Goal: Transaction & Acquisition: Purchase product/service

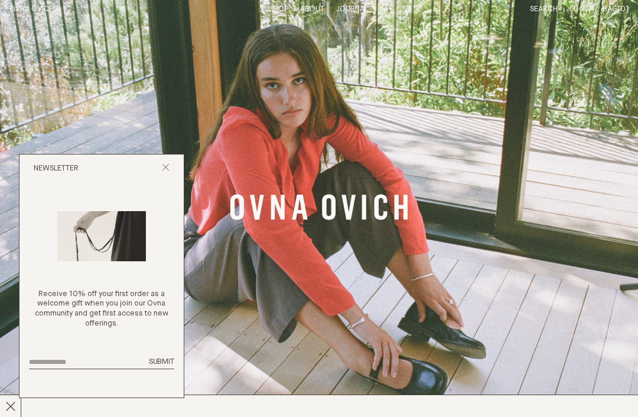
click at [167, 175] on button "Close popup" at bounding box center [166, 169] width 8 height 11
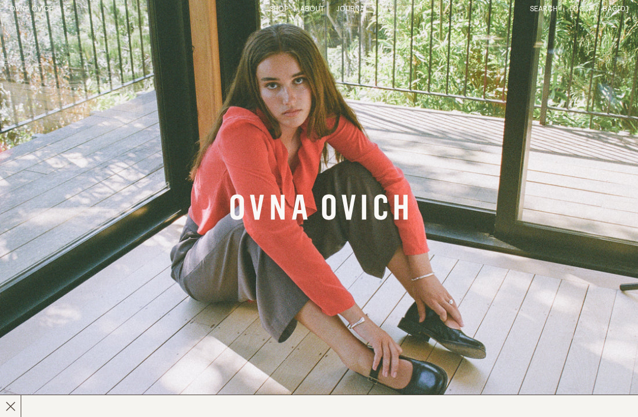
click at [621, 14] on div "Bag [0] Subtotal: Proceed to checkout View cart" at bounding box center [615, 10] width 26 height 10
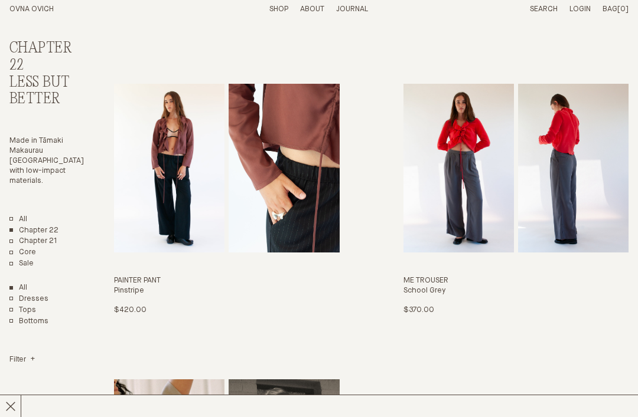
scroll to position [1807, 0]
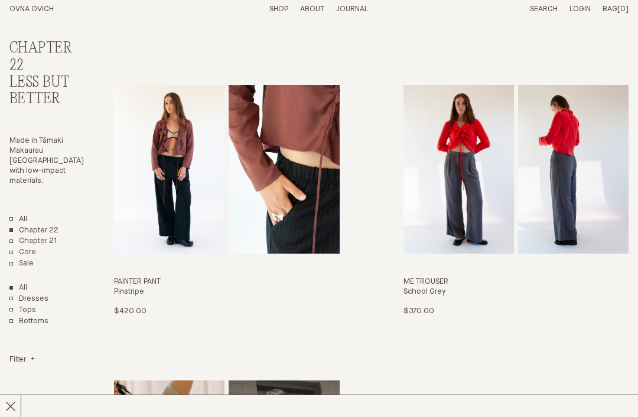
click at [17, 259] on link "Sale" at bounding box center [21, 264] width 24 height 10
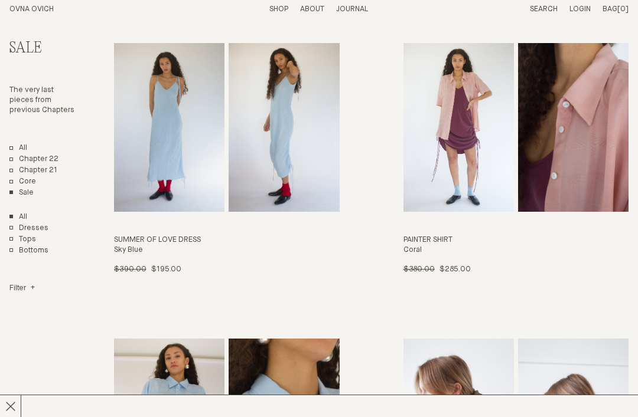
scroll to position [962, 0]
click at [533, 250] on div "Painter Shirt Coral $380.00 $285.00 OS" at bounding box center [515, 256] width 225 height 40
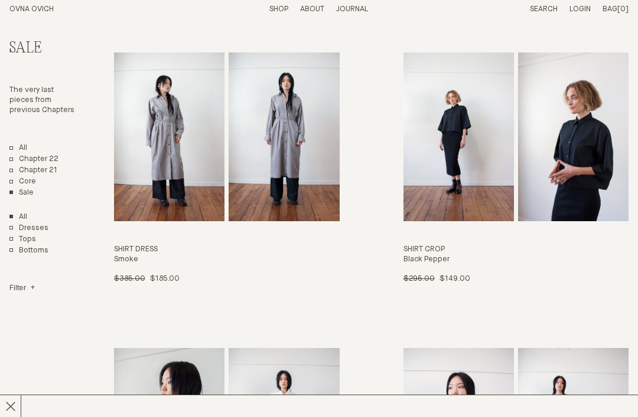
scroll to position [1838, 0]
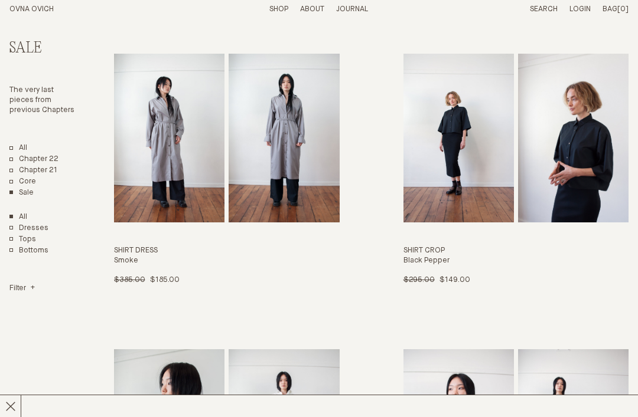
click at [580, 207] on link "Shirt Crop Black Pepper $295.00 $149.00 S L" at bounding box center [515, 170] width 225 height 232
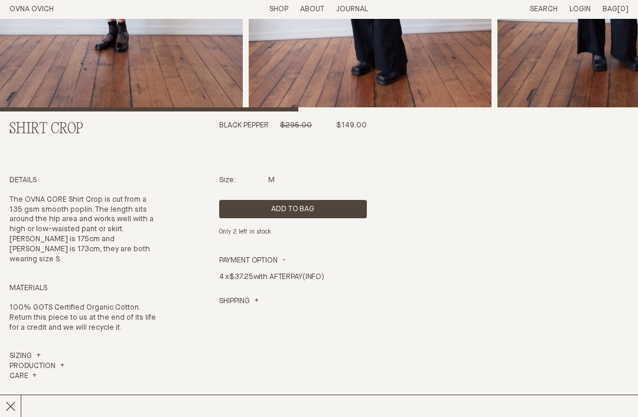
scroll to position [273, 0]
click at [319, 218] on button "Add to Bag" at bounding box center [293, 209] width 148 height 18
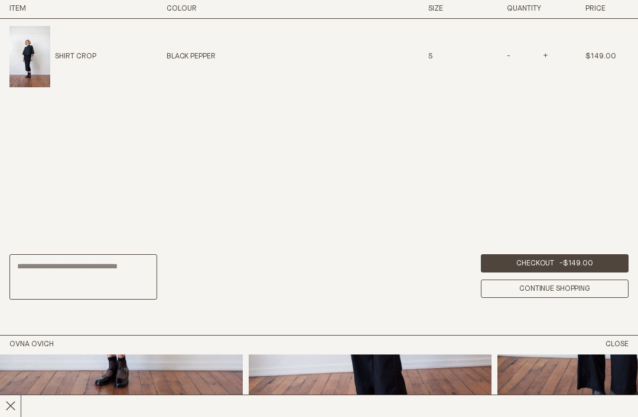
click at [599, 273] on link "Checkout - $149.00" at bounding box center [555, 263] width 148 height 18
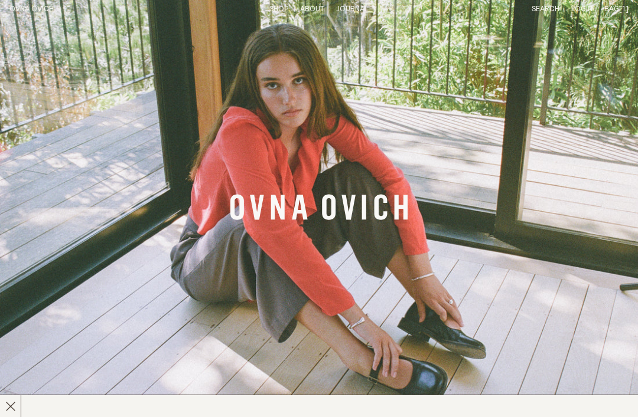
click at [24, 21] on link "Banner Link" at bounding box center [319, 208] width 638 height 417
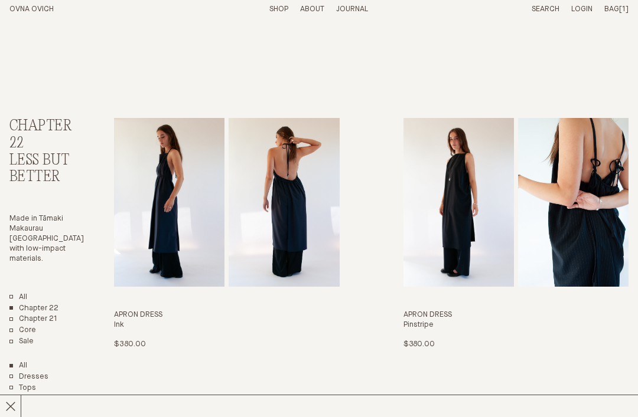
click at [10, 337] on link "Sale" at bounding box center [21, 342] width 24 height 10
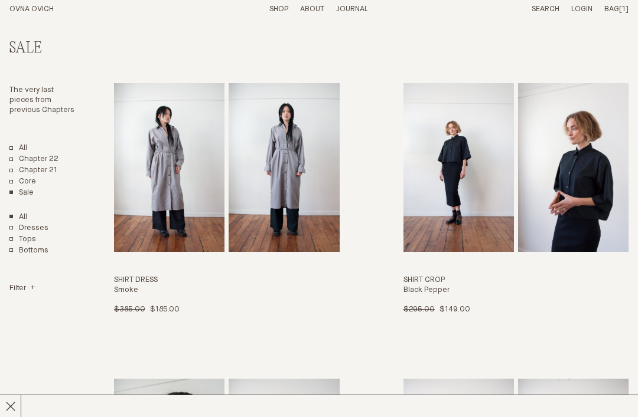
scroll to position [1809, 0]
click at [473, 179] on link "Shirt Crop Black Pepper $295.00 $149.00 S L" at bounding box center [515, 199] width 225 height 232
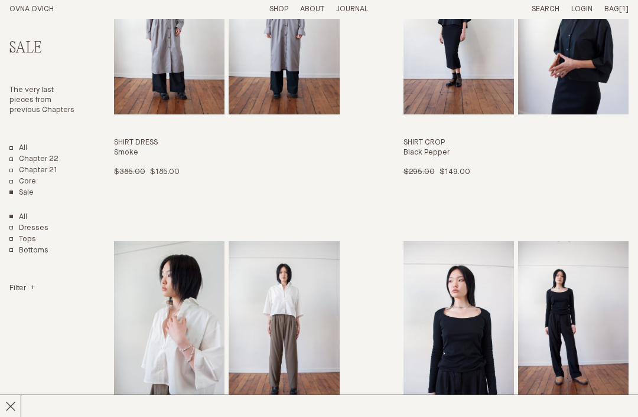
scroll to position [1947, 0]
click at [267, 342] on link "Shirt Crop Salt $295.00 $149.00 L" at bounding box center [226, 357] width 225 height 232
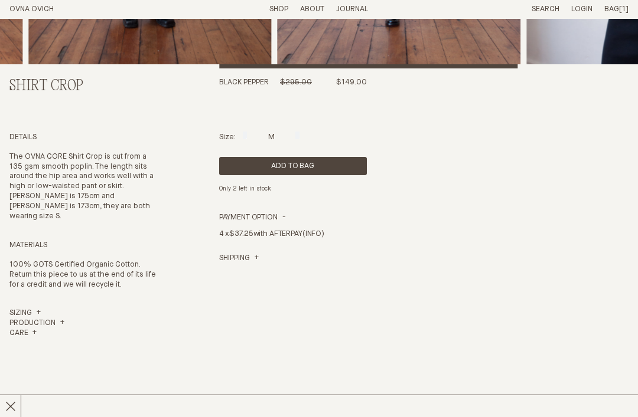
scroll to position [316, 0]
click at [37, 319] on link "Sizing" at bounding box center [24, 314] width 31 height 10
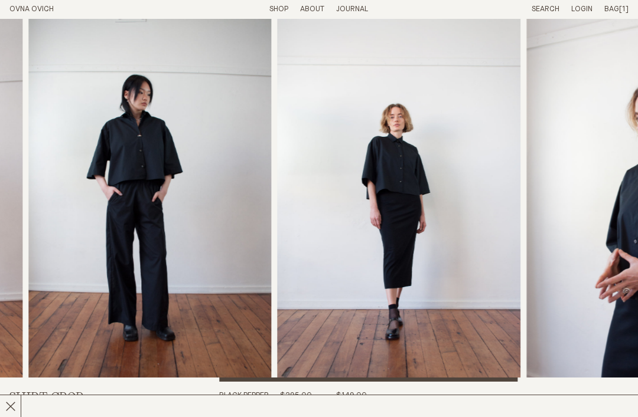
scroll to position [0, 0]
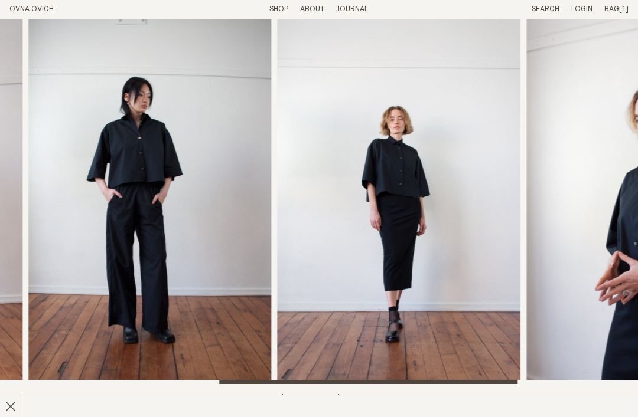
click at [479, 265] on img "4 / 5" at bounding box center [399, 202] width 243 height 366
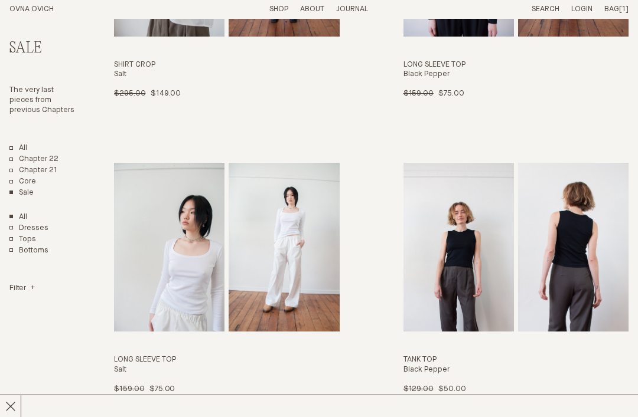
scroll to position [2320, 0]
click at [423, 366] on h4 "Black Pepper" at bounding box center [515, 371] width 225 height 10
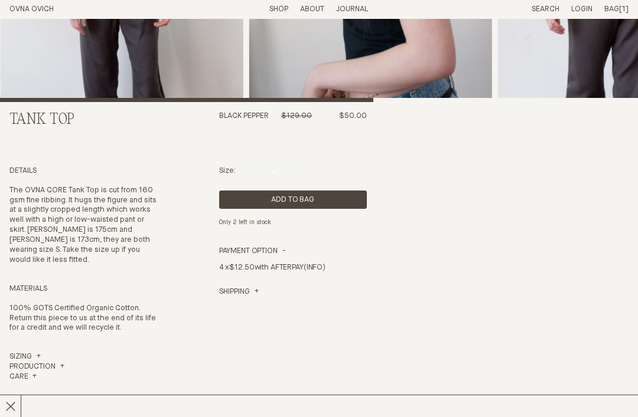
scroll to position [282, 0]
click at [328, 209] on button "Add to Bag" at bounding box center [293, 200] width 148 height 18
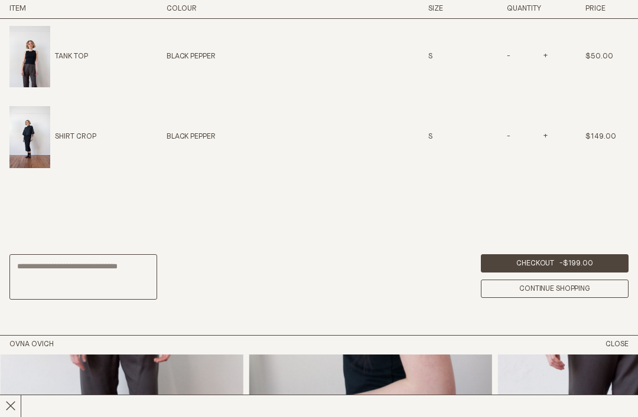
click at [9, 411] on line at bounding box center [10, 406] width 9 height 9
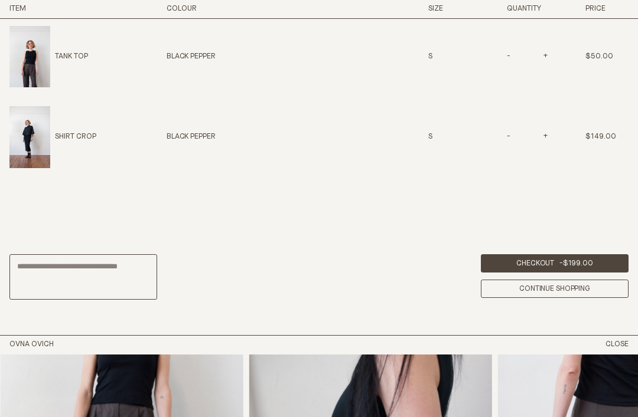
scroll to position [169, 0]
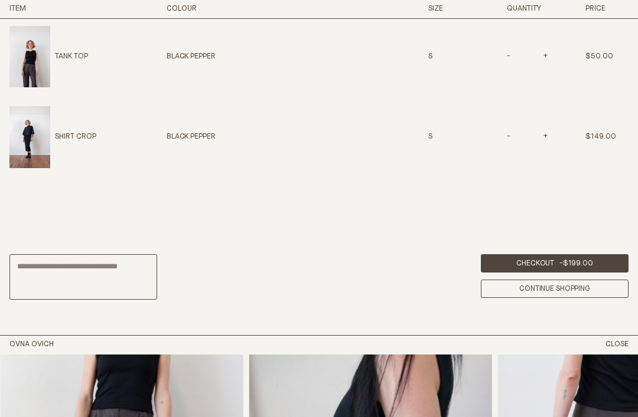
click at [583, 298] on link "Continue Shopping" at bounding box center [555, 289] width 148 height 18
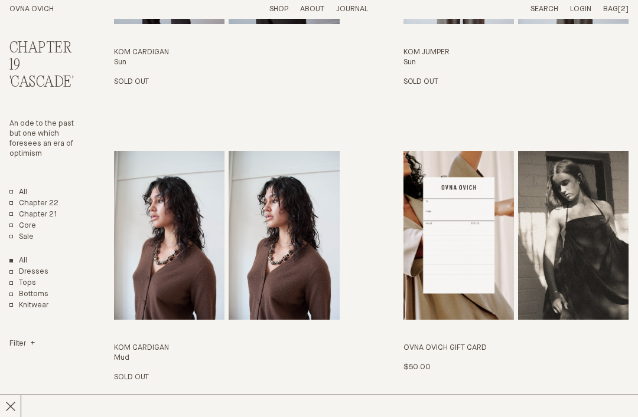
scroll to position [1741, 0]
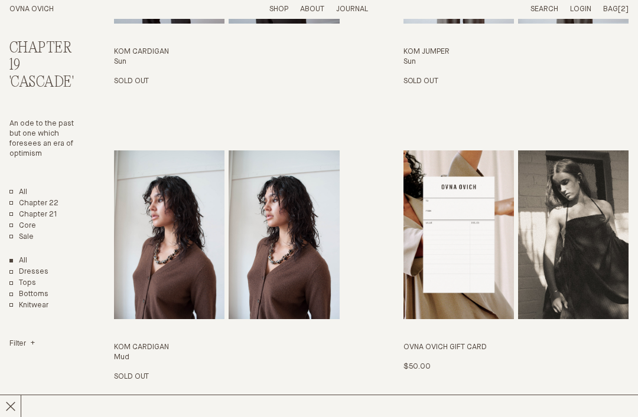
click at [9, 236] on link "Sale" at bounding box center [21, 238] width 24 height 10
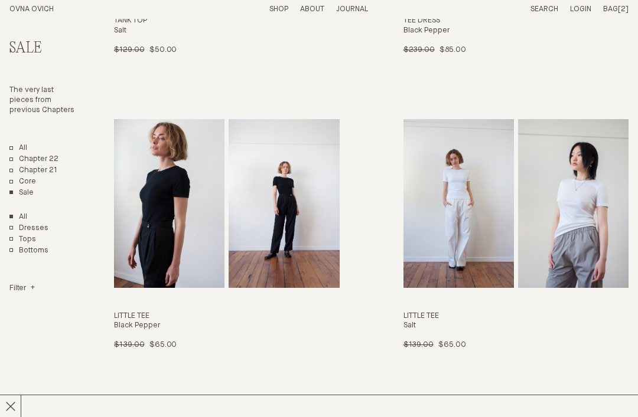
scroll to position [2955, 0]
click at [211, 341] on div "$139.00 $65.00 S M L" at bounding box center [226, 346] width 225 height 10
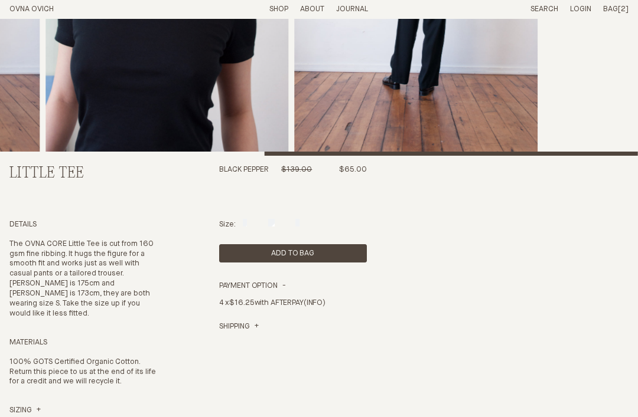
scroll to position [229, 0]
click at [335, 263] on button "Add to Bag" at bounding box center [293, 253] width 148 height 18
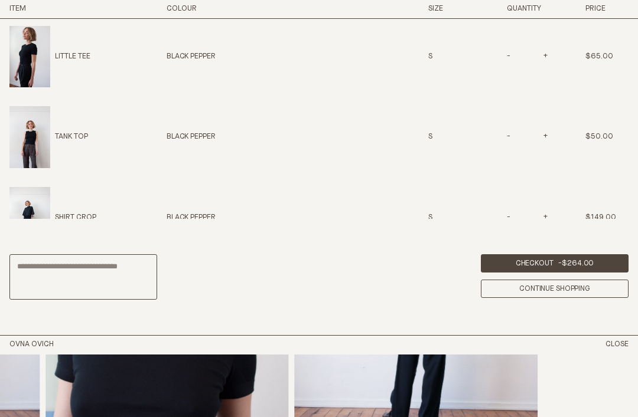
click at [567, 298] on link "Continue Shopping" at bounding box center [555, 289] width 148 height 18
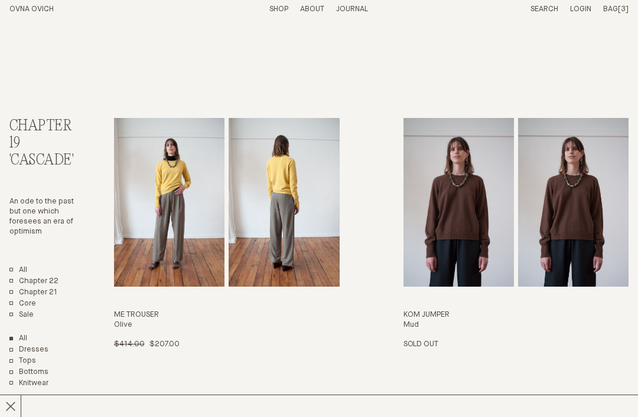
click at [17, 311] on link "Sale" at bounding box center [21, 316] width 24 height 10
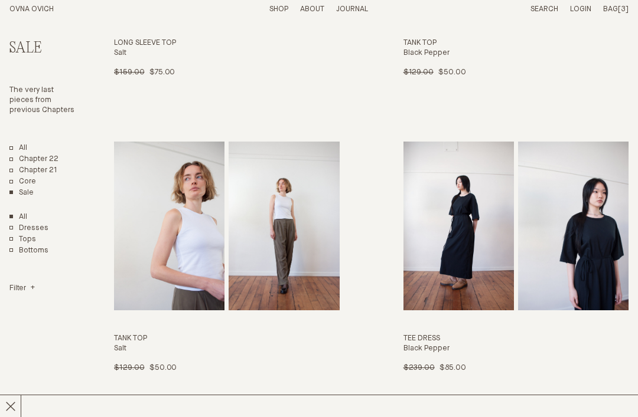
scroll to position [2638, 0]
click at [274, 344] on h4 "Salt" at bounding box center [226, 349] width 225 height 10
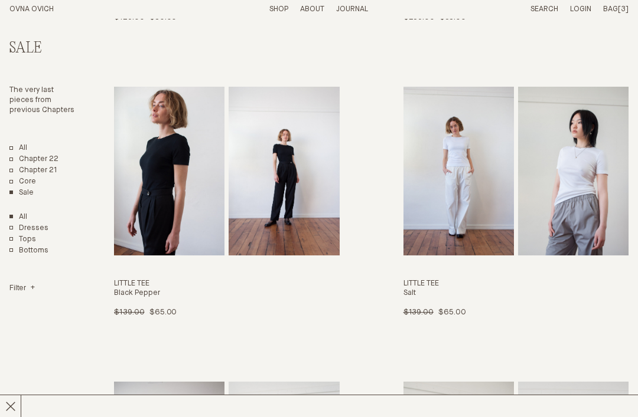
scroll to position [2988, 0]
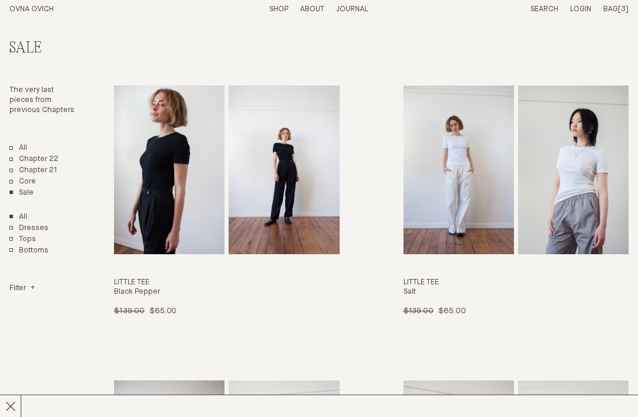
click at [494, 282] on div "Little Tee Salt $139.00 $65.00 L" at bounding box center [515, 299] width 225 height 40
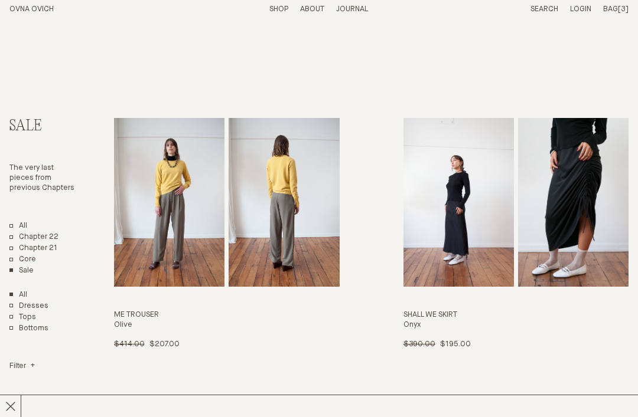
scroll to position [3027, 0]
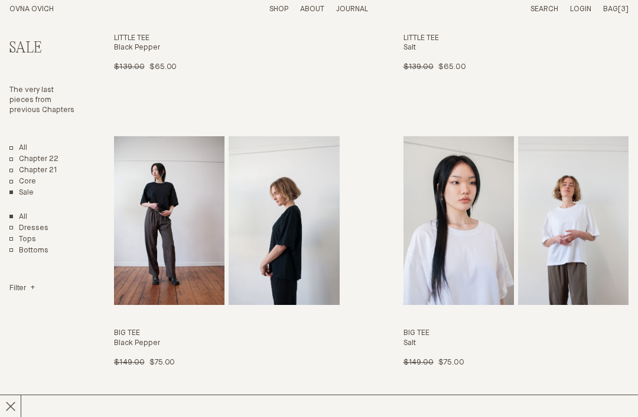
click at [502, 359] on div "$149.00 $75.00 M L" at bounding box center [515, 364] width 225 height 10
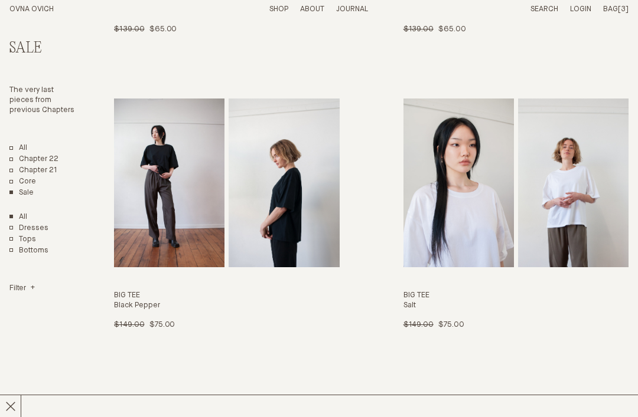
click at [202, 301] on h4 "Black Pepper" at bounding box center [226, 306] width 225 height 10
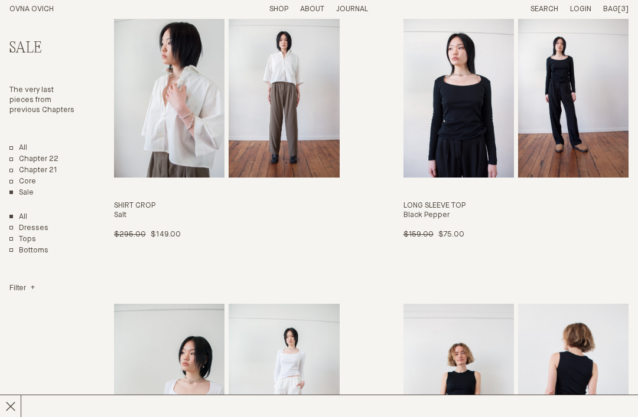
scroll to position [2178, 0]
